Goal: Find specific page/section

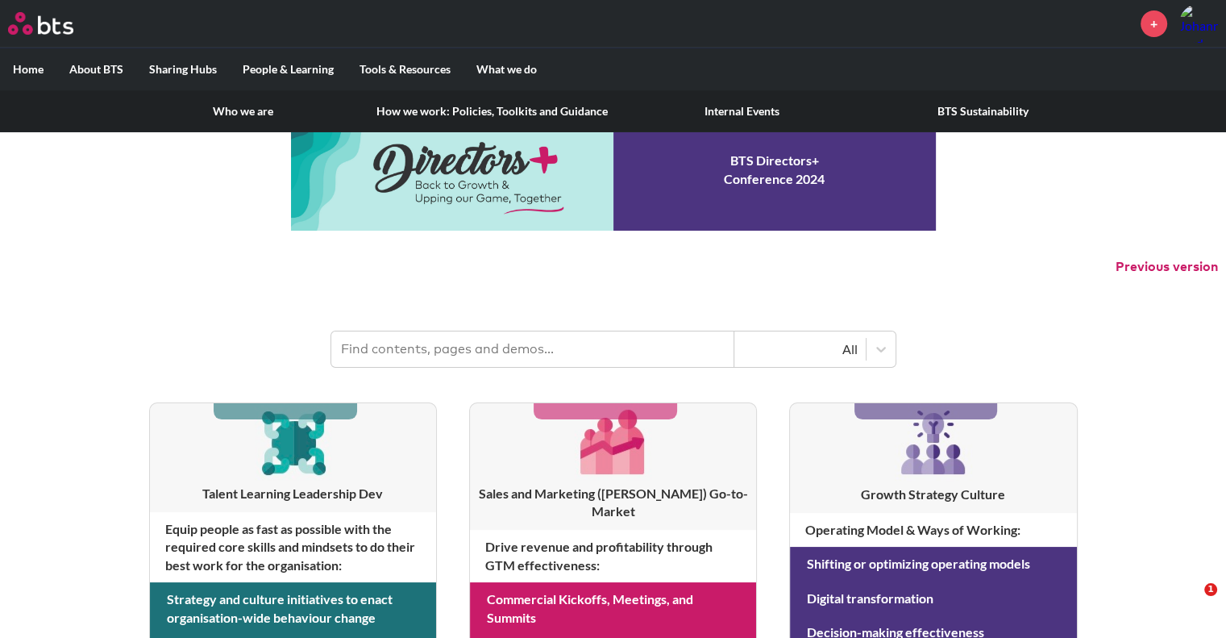
click at [426, 110] on link "How we work: Policies, Toolkits and Guidance" at bounding box center [491, 111] width 257 height 42
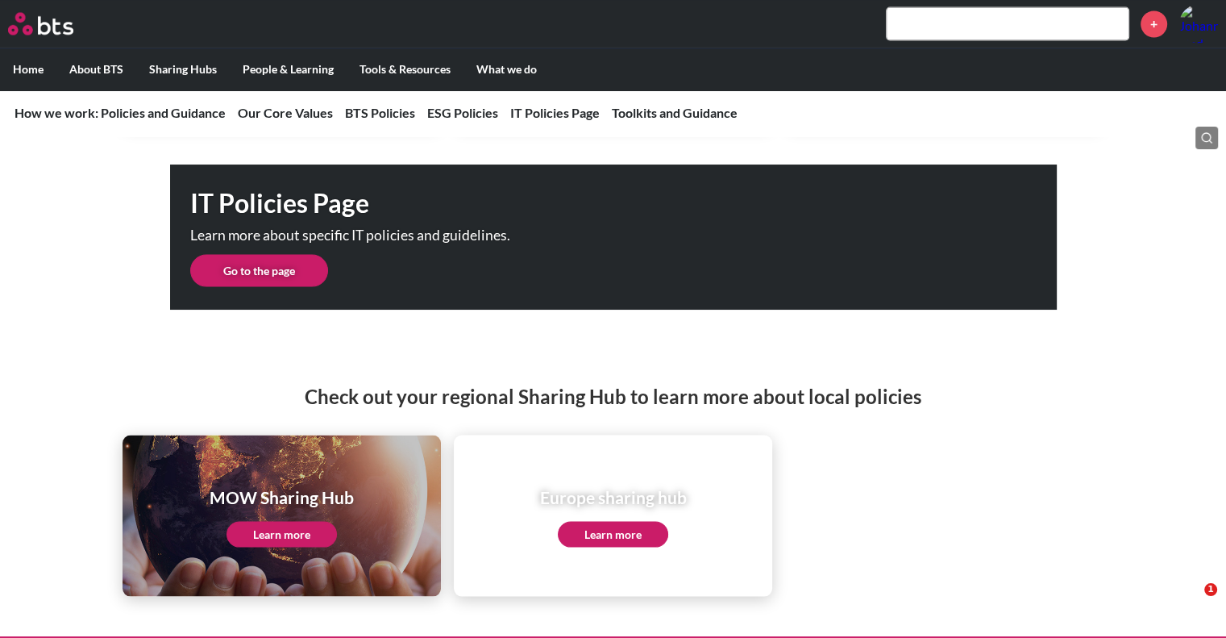
scroll to position [2962, 0]
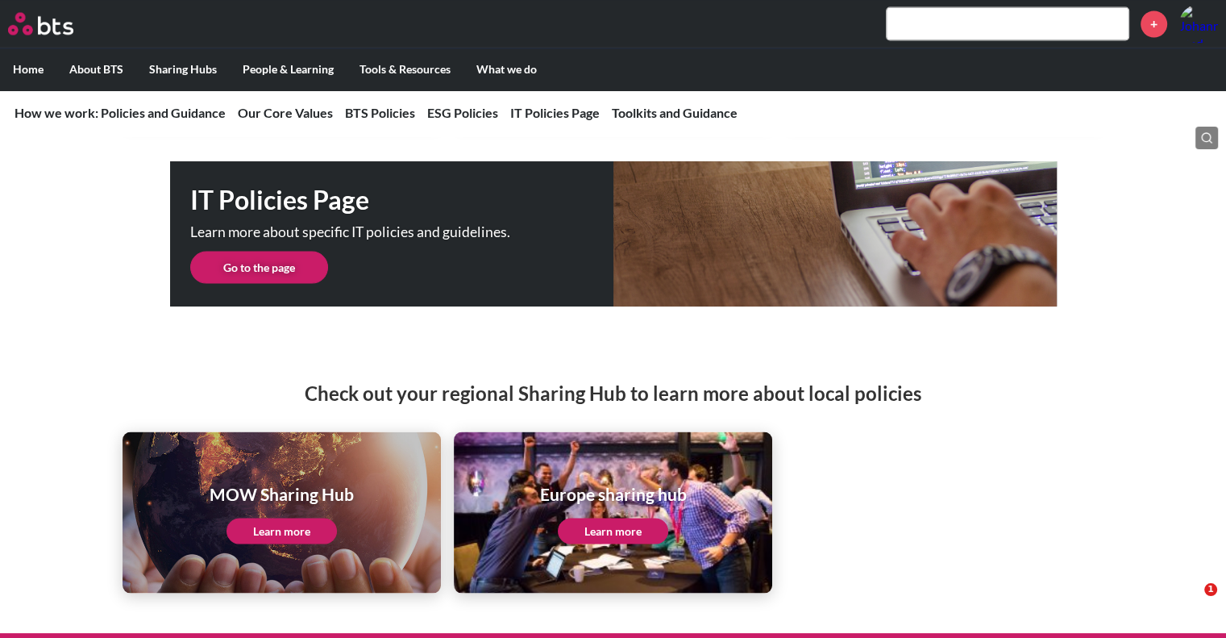
click at [968, 10] on input "text" at bounding box center [1008, 23] width 242 height 32
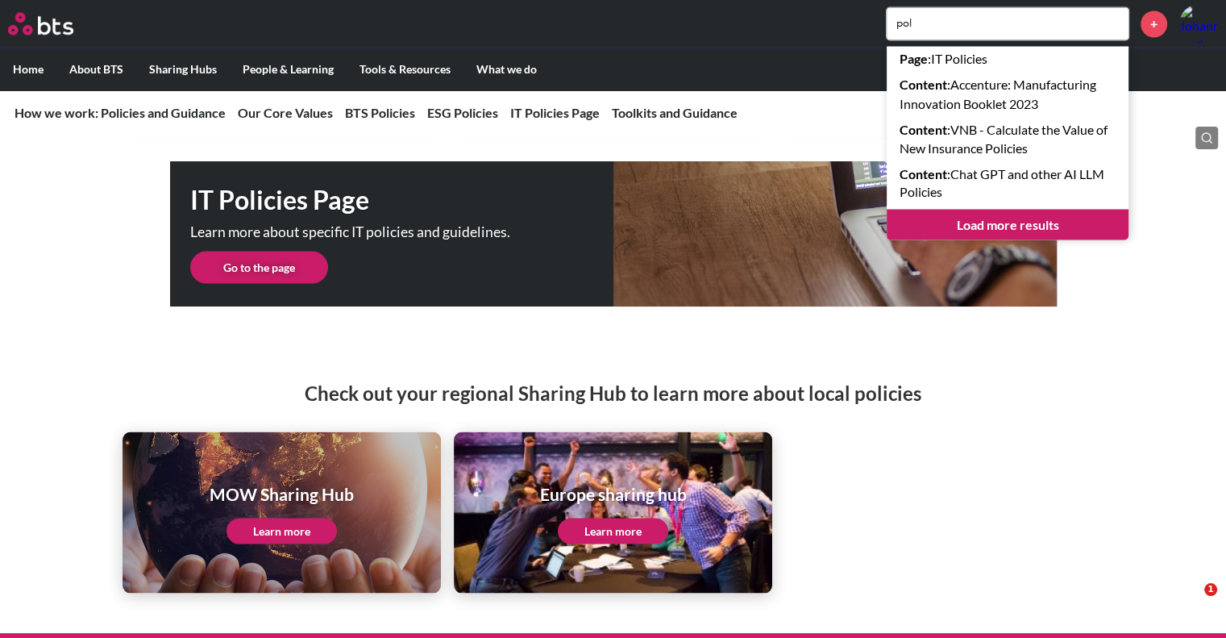
type input "pol"
